Goal: Task Accomplishment & Management: Complete application form

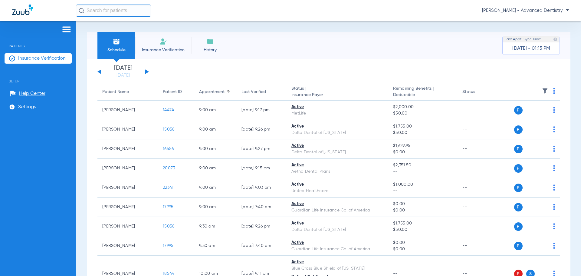
click at [142, 69] on div "Saturday 07-05-2025 Sunday 07-06-2025 Monday 07-07-2025 Tuesday 07-08-2025 Wedn…" at bounding box center [122, 71] width 51 height 13
click at [146, 73] on button at bounding box center [147, 71] width 4 height 5
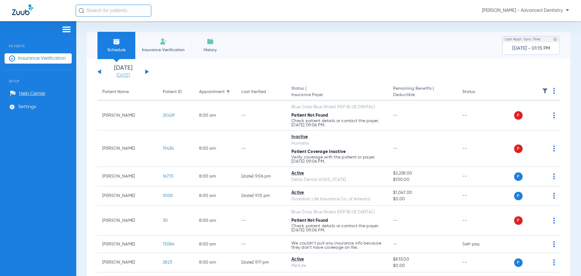
click at [121, 76] on link "[DATE]" at bounding box center [123, 75] width 36 height 6
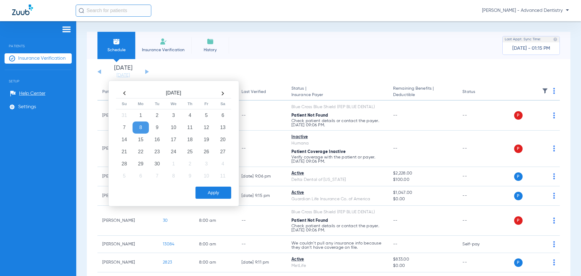
click at [222, 92] on th at bounding box center [223, 93] width 16 height 10
click at [222, 92] on th at bounding box center [223, 94] width 16 height 10
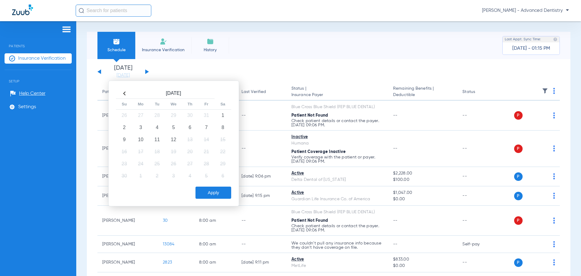
click at [121, 94] on th at bounding box center [124, 94] width 16 height 10
click at [225, 90] on th at bounding box center [223, 93] width 16 height 10
click at [225, 90] on th at bounding box center [223, 94] width 16 height 10
click at [157, 179] on td "2" at bounding box center [157, 176] width 16 height 12
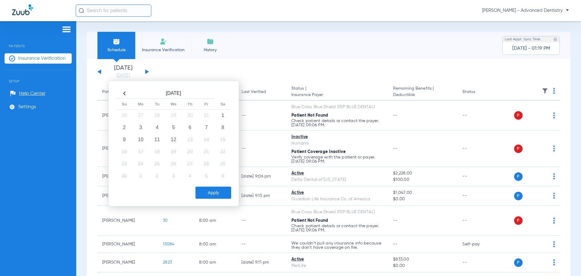
click at [141, 172] on td "1" at bounding box center [141, 176] width 16 height 12
click at [120, 90] on th at bounding box center [124, 94] width 16 height 10
click at [281, 54] on div "Schedule Insurance Verification History Last Appt. Sync Time: Today - 01:19 PM" at bounding box center [329, 45] width 484 height 27
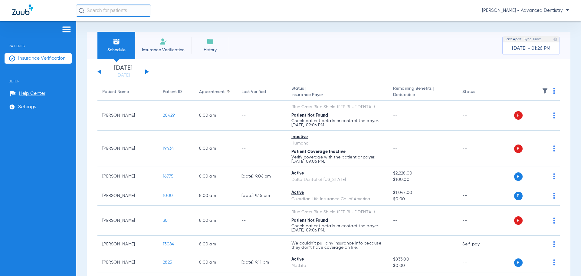
click at [168, 44] on li "Insurance Verification" at bounding box center [163, 45] width 56 height 27
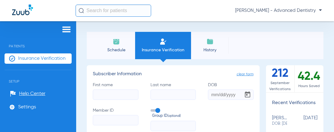
click at [114, 90] on input "First name" at bounding box center [116, 94] width 46 height 10
type input "Samantha"
type input "Kazunura"
click at [214, 97] on input "DOB" at bounding box center [231, 94] width 46 height 10
type input "0"
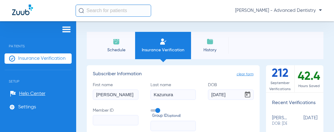
type input "01/09/1995"
click at [122, 115] on input "Member ID" at bounding box center [116, 120] width 46 height 10
type input "983812640"
click at [171, 122] on input "text" at bounding box center [174, 125] width 46 height 10
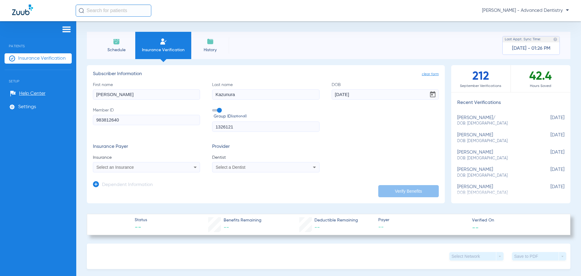
type input "1326121"
click at [141, 166] on div "Select an Insurance" at bounding box center [137, 167] width 80 height 4
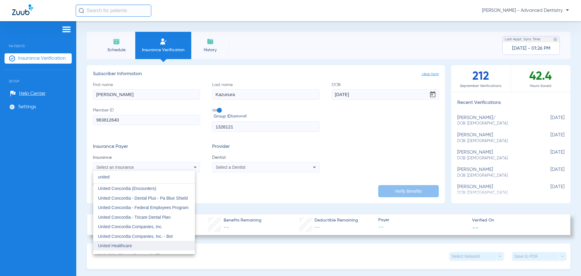
type input "united"
click at [135, 245] on mat-option "United Healthcare" at bounding box center [144, 246] width 102 height 10
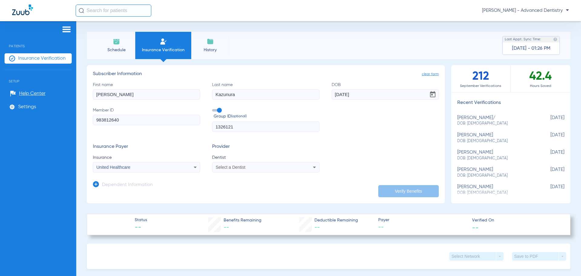
click at [258, 165] on div "Select a Dentist" at bounding box center [265, 166] width 107 height 7
type input "du"
click at [253, 188] on span "Dustin Wylde 1316321540" at bounding box center [245, 188] width 59 height 4
click at [393, 187] on button "Verify Benefits" at bounding box center [408, 191] width 61 height 12
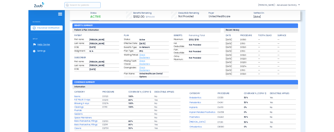
scroll to position [242, 0]
